Goal: Task Accomplishment & Management: Manage account settings

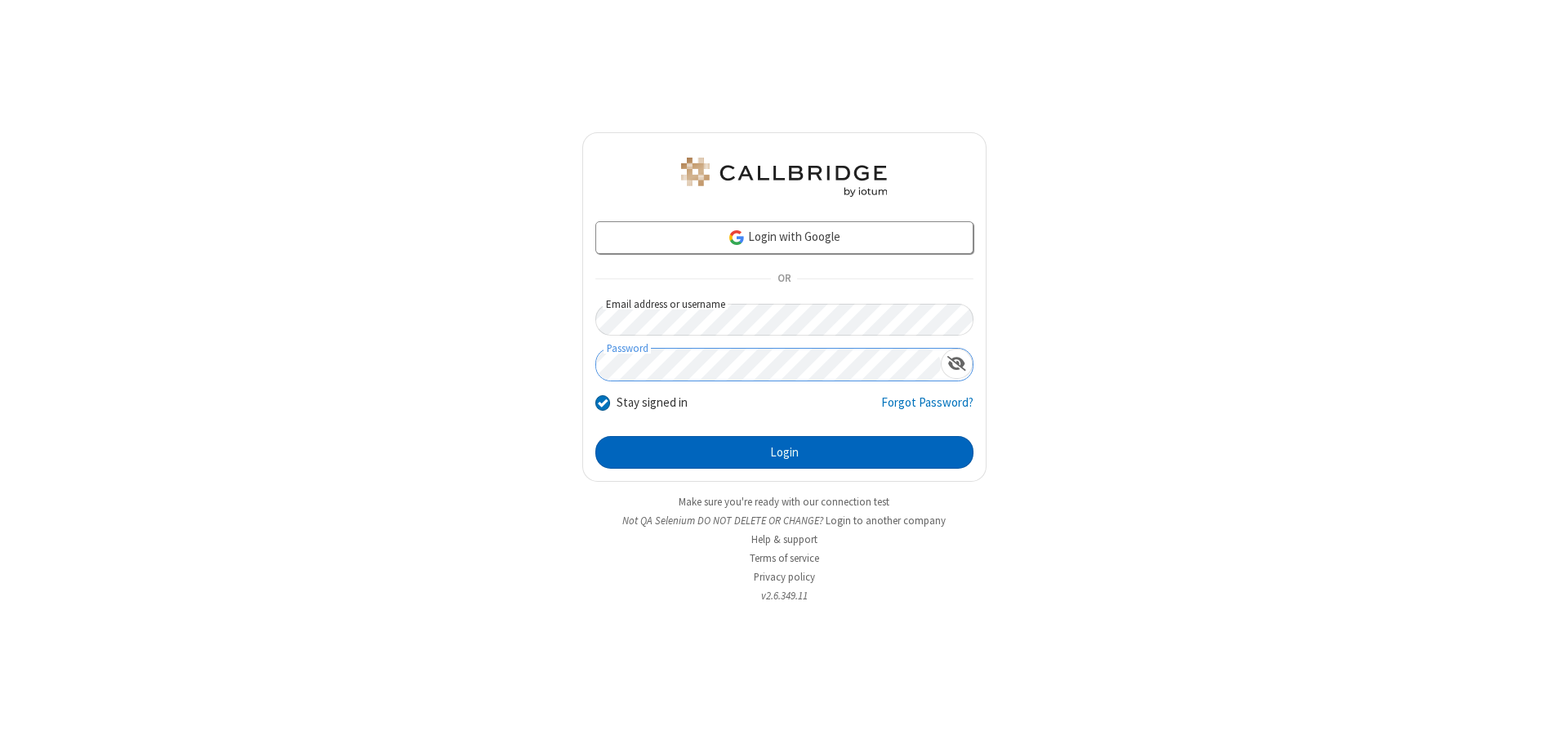
click at [784, 452] on button "Login" at bounding box center [784, 452] width 378 height 33
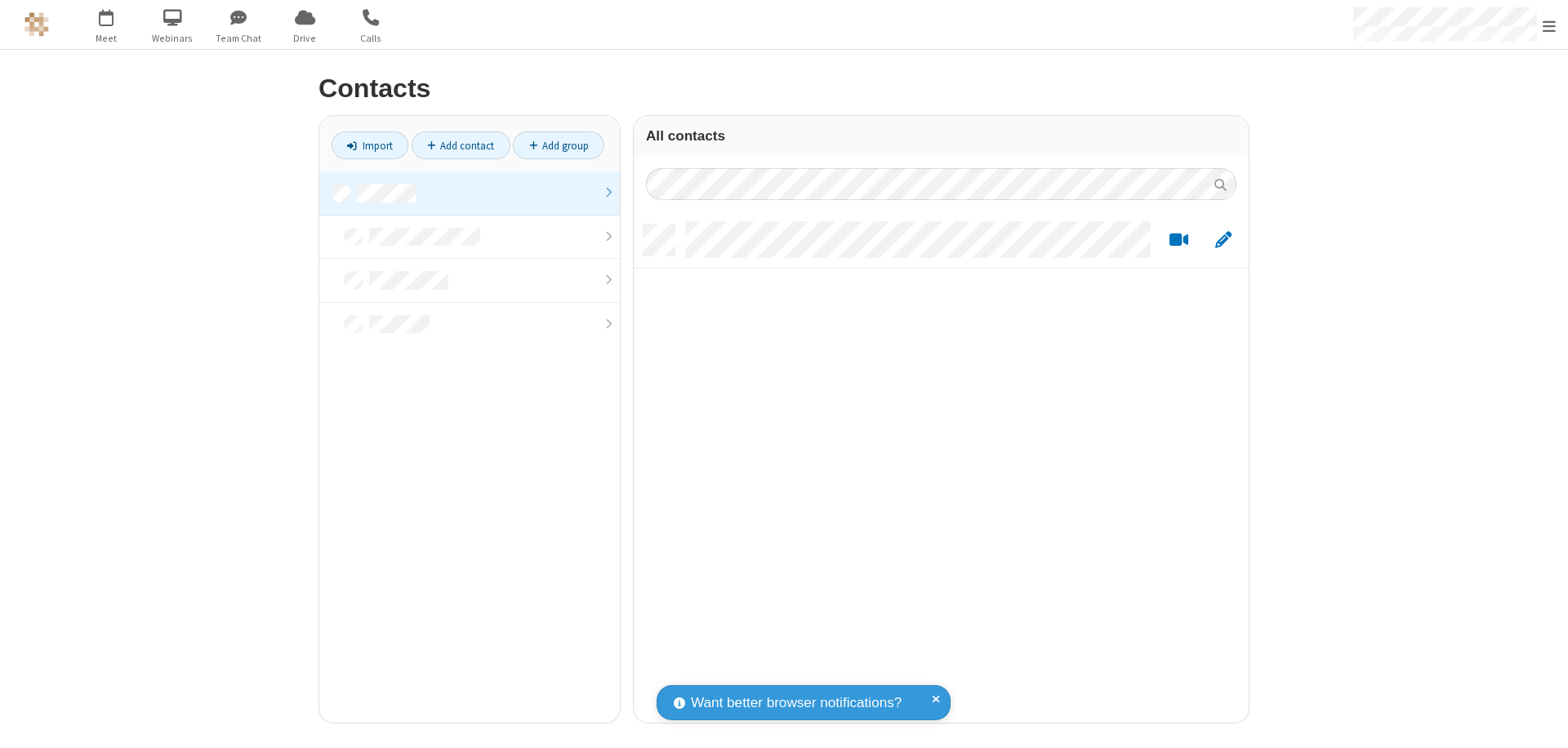
scroll to position [498, 603]
click at [470, 193] on link at bounding box center [469, 193] width 300 height 44
click at [461, 145] on link "Add contact" at bounding box center [462, 145] width 99 height 28
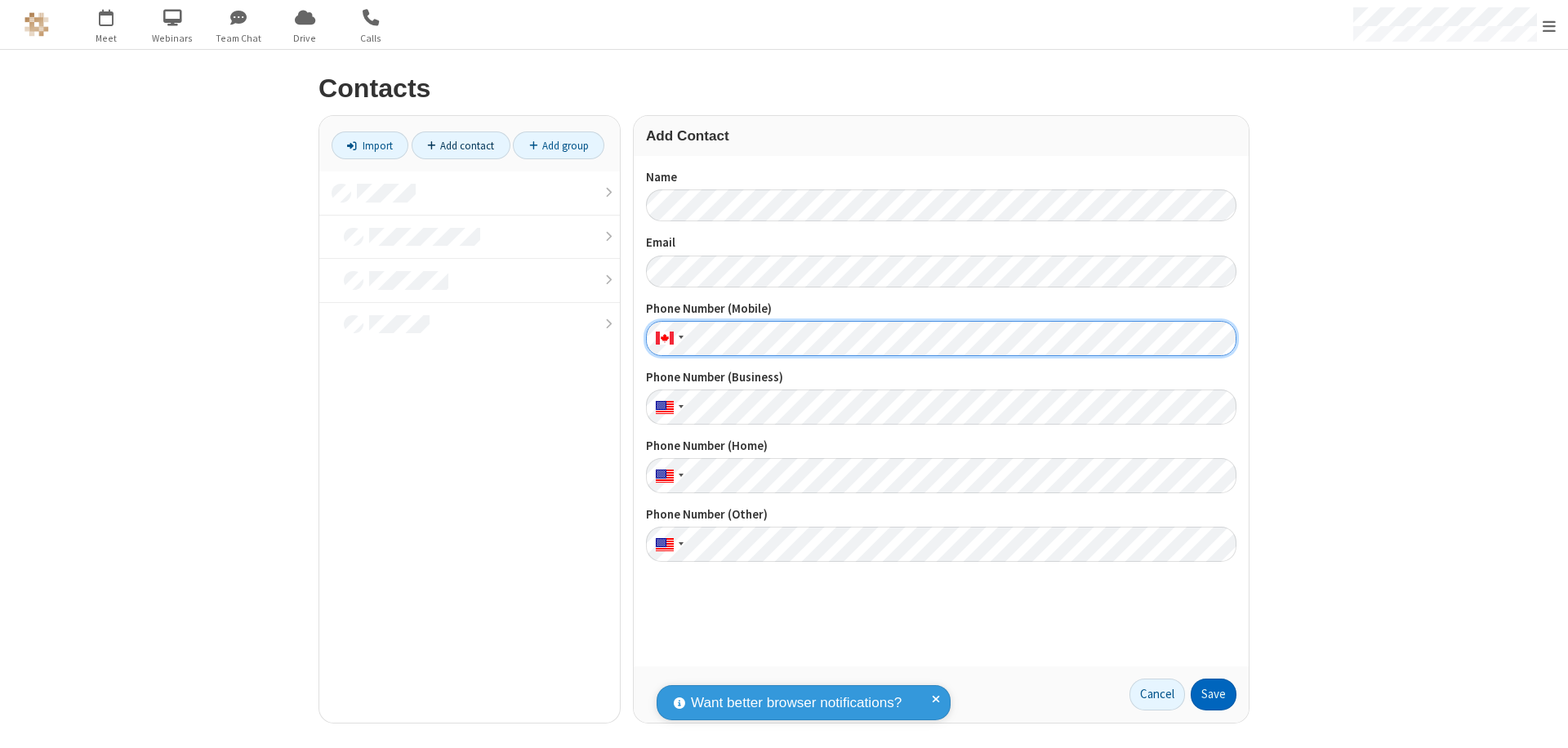
click at [1214, 695] on button "Save" at bounding box center [1213, 695] width 46 height 33
